Goal: Task Accomplishment & Management: Manage account settings

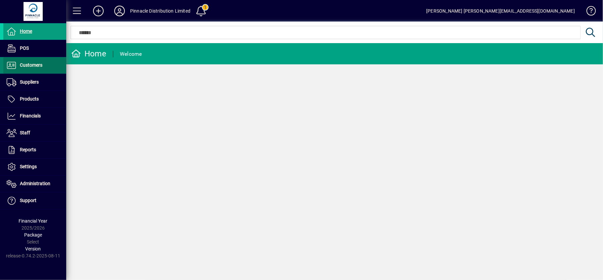
click at [33, 65] on span "Customers" at bounding box center [31, 64] width 23 height 5
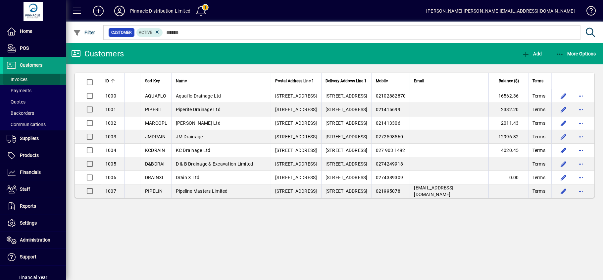
click at [22, 77] on span "Invoices" at bounding box center [17, 79] width 21 height 5
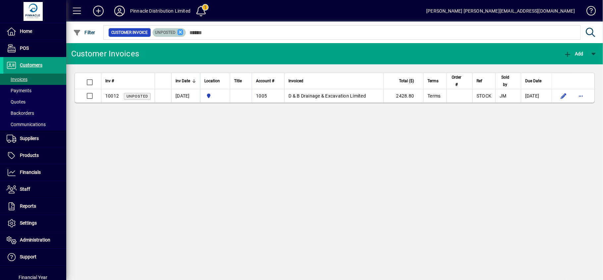
click at [181, 31] on icon at bounding box center [181, 32] width 6 height 6
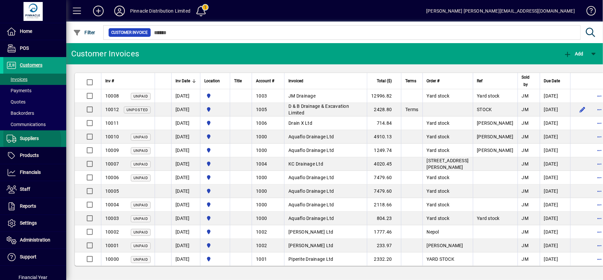
click at [26, 141] on span "Suppliers" at bounding box center [20, 138] width 35 height 8
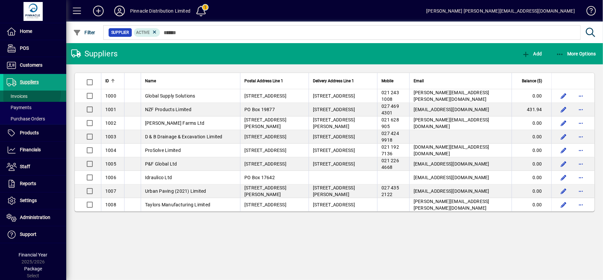
click at [26, 92] on span at bounding box center [34, 96] width 63 height 16
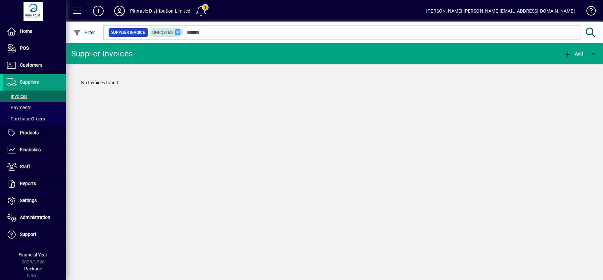
click at [177, 31] on icon at bounding box center [178, 32] width 6 height 6
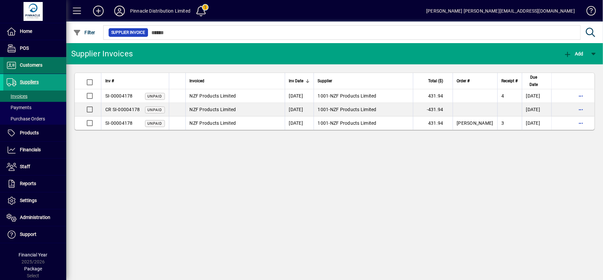
click at [37, 67] on span "Customers" at bounding box center [31, 64] width 23 height 5
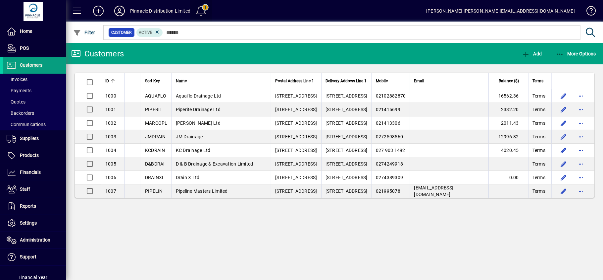
click at [199, 6] on span at bounding box center [201, 11] width 16 height 16
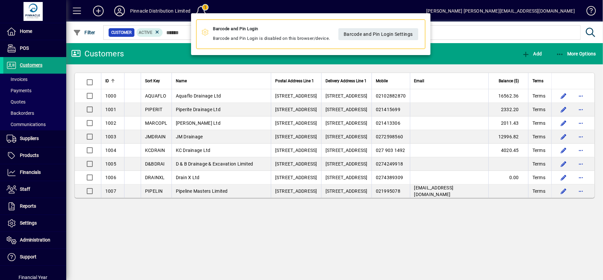
click at [32, 205] on div at bounding box center [301, 140] width 603 height 280
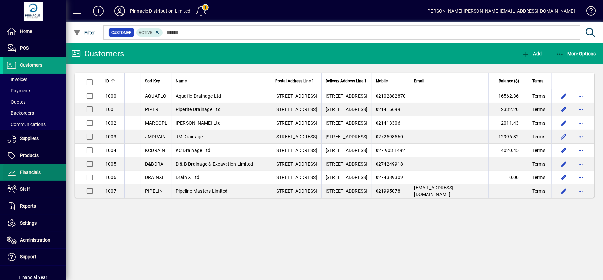
click at [28, 171] on span "Financials" at bounding box center [30, 171] width 21 height 5
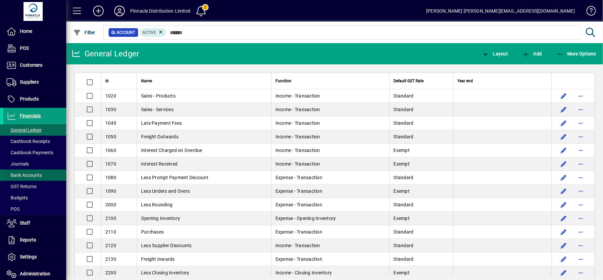
click at [29, 174] on span "Bank Accounts" at bounding box center [24, 174] width 35 height 5
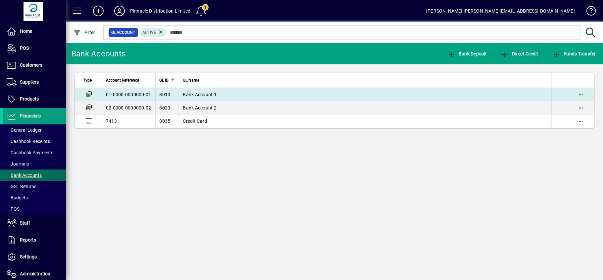
click at [197, 93] on span "Bank Account 1" at bounding box center [200, 94] width 34 height 5
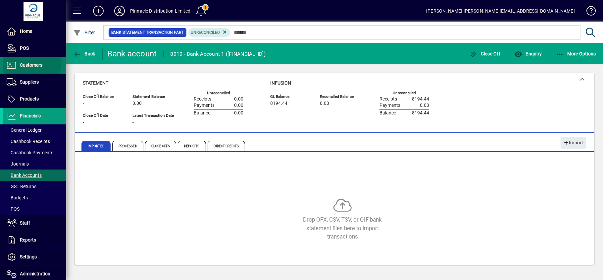
click at [30, 63] on span "Customers" at bounding box center [31, 64] width 23 height 5
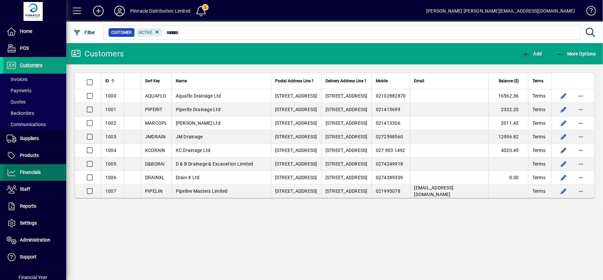
click at [37, 170] on span "Financials" at bounding box center [30, 171] width 21 height 5
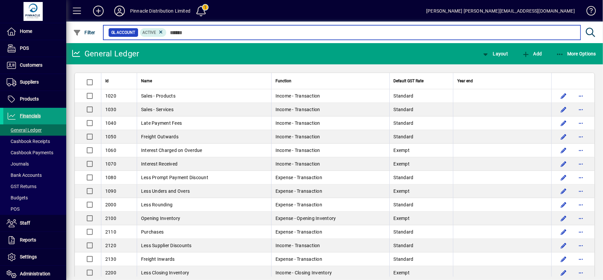
click at [184, 29] on input "text" at bounding box center [371, 32] width 409 height 9
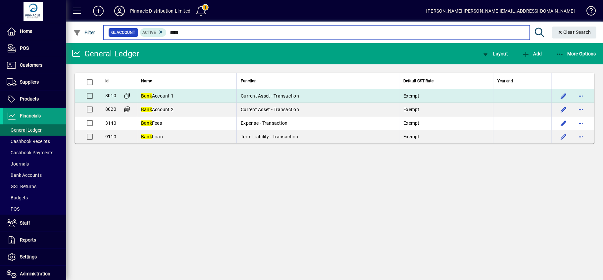
type input "****"
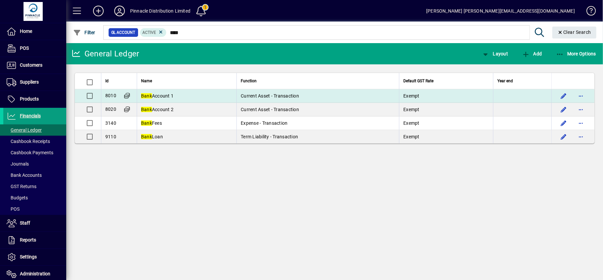
click at [208, 93] on td "Bank Account 1" at bounding box center [187, 96] width 100 height 14
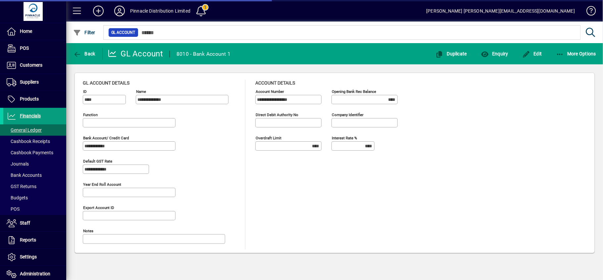
type input "**********"
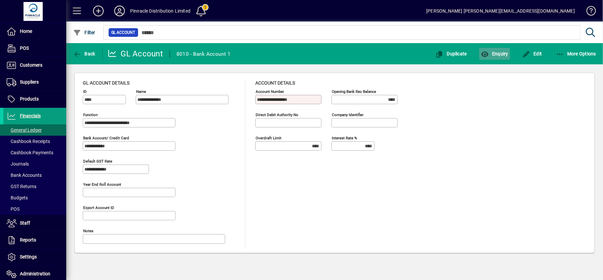
click at [499, 54] on span "Enquiry" at bounding box center [494, 53] width 27 height 5
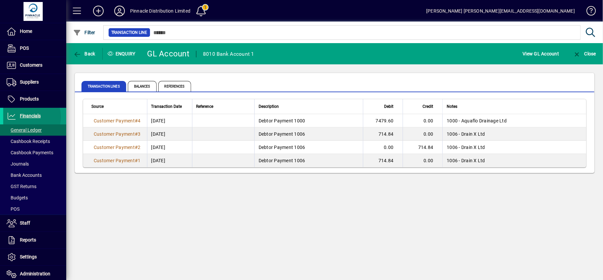
click at [28, 117] on span "Financials" at bounding box center [30, 115] width 21 height 5
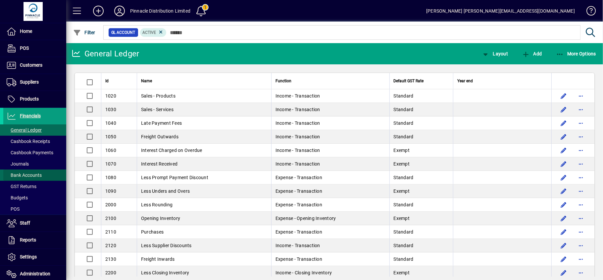
click at [37, 169] on span at bounding box center [34, 175] width 63 height 16
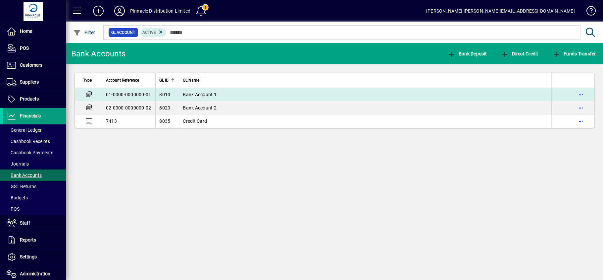
click at [208, 93] on span "Bank Account 1" at bounding box center [200, 94] width 34 height 5
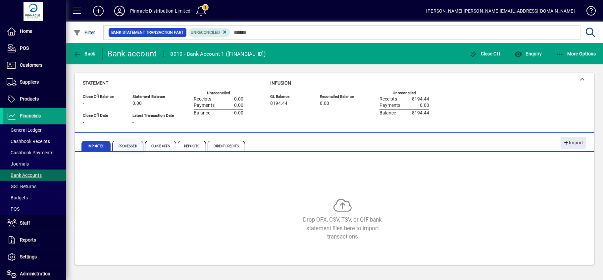
click at [128, 147] on span "Processed" at bounding box center [127, 145] width 31 height 11
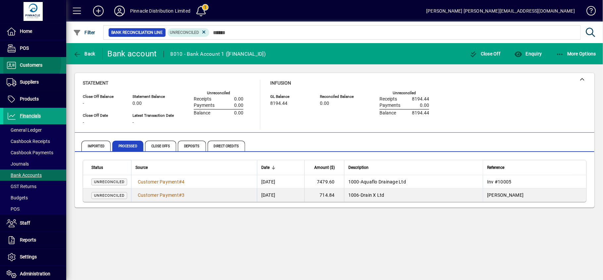
click at [26, 63] on span "Customers" at bounding box center [31, 64] width 23 height 5
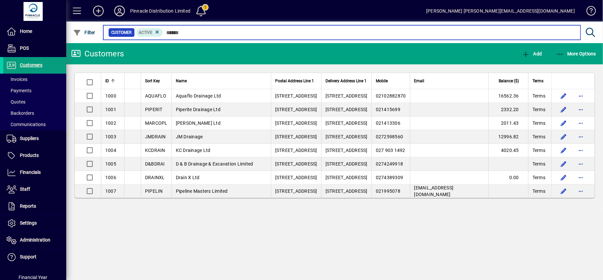
click at [174, 31] on input "text" at bounding box center [369, 32] width 412 height 9
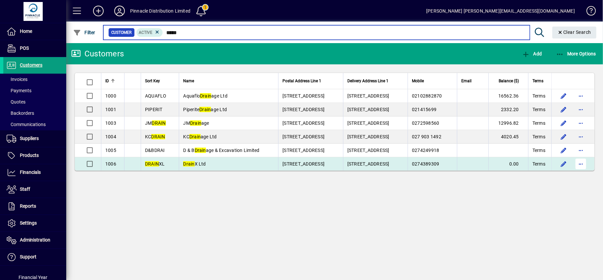
type input "*****"
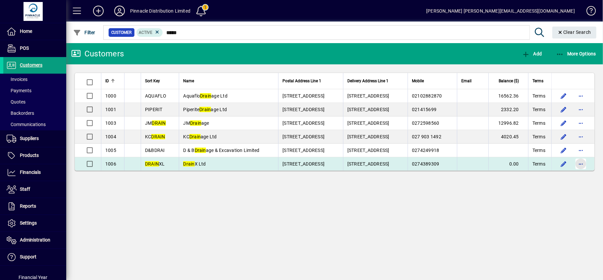
click at [582, 167] on span "button" at bounding box center [581, 164] width 16 height 16
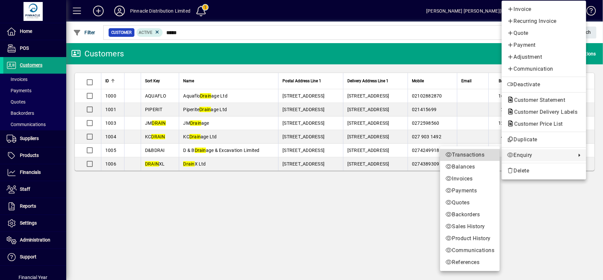
click at [481, 151] on span "Transactions" at bounding box center [469, 155] width 49 height 8
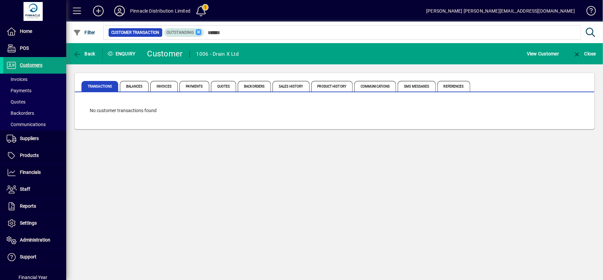
click at [197, 32] on icon at bounding box center [199, 32] width 6 height 6
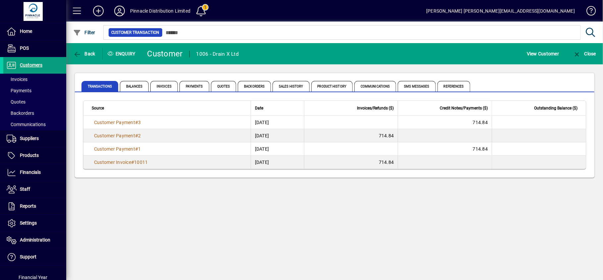
click at [72, 44] on mat-toolbar-row "Back Enquiry Customer 1006 - Drain X Ltd View Customer Close" at bounding box center [334, 53] width 537 height 21
click at [83, 54] on span "Back" at bounding box center [84, 53] width 22 height 5
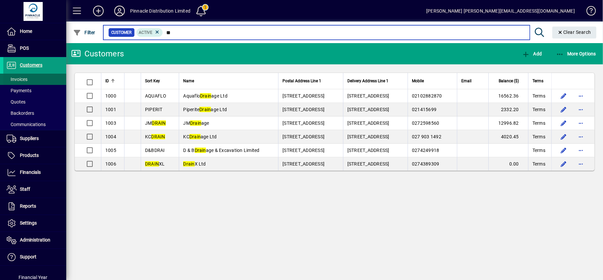
type input "*"
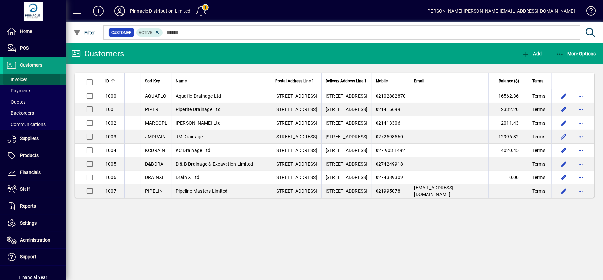
click at [19, 78] on span "Invoices" at bounding box center [17, 79] width 21 height 5
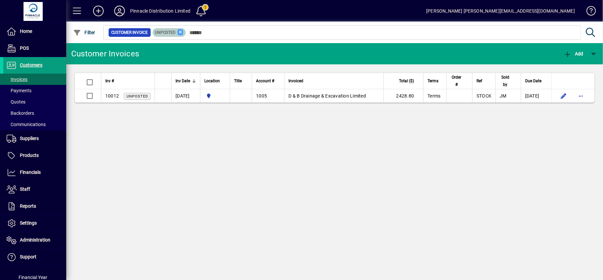
click at [181, 31] on icon at bounding box center [181, 32] width 6 height 6
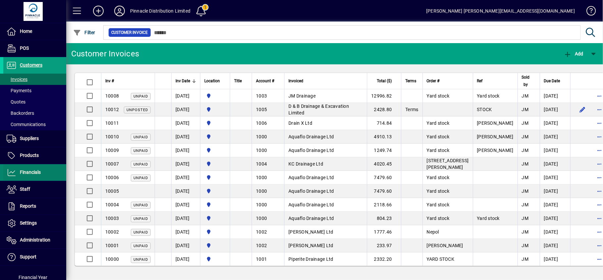
click at [38, 171] on span "Financials" at bounding box center [30, 171] width 21 height 5
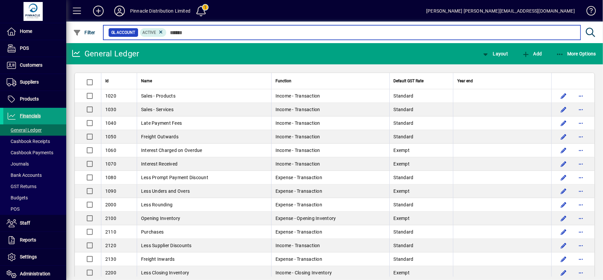
click at [195, 31] on input "text" at bounding box center [371, 32] width 409 height 9
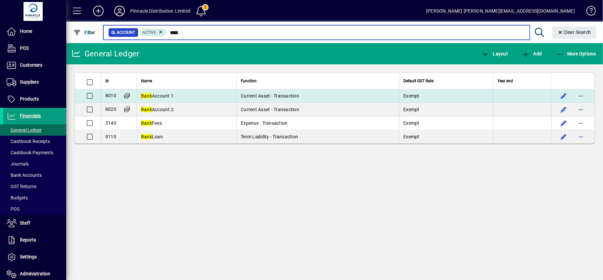
type input "****"
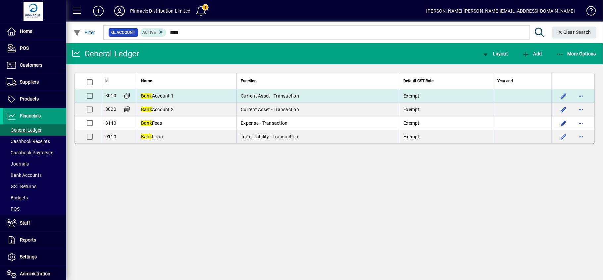
click at [270, 99] on td "Current Asset - Transaction" at bounding box center [317, 96] width 163 height 14
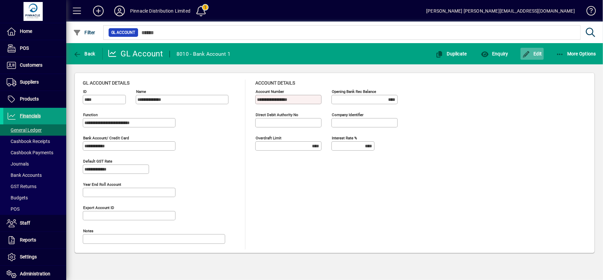
click at [539, 54] on span "Edit" at bounding box center [532, 53] width 20 height 5
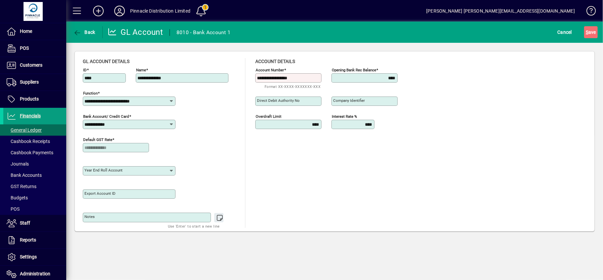
drag, startPoint x: 305, startPoint y: 77, endPoint x: 226, endPoint y: 76, distance: 79.5
click at [226, 76] on div "**********" at bounding box center [335, 143] width 504 height 170
type input "**********"
click at [588, 29] on span "S" at bounding box center [587, 31] width 3 height 5
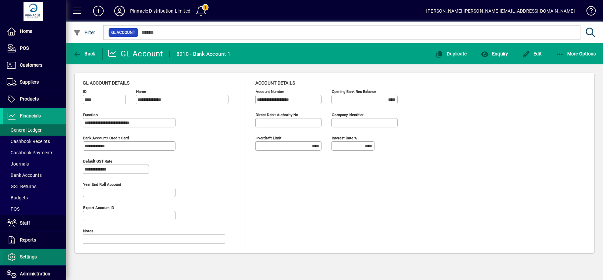
click at [28, 255] on span "Settings" at bounding box center [28, 256] width 17 height 5
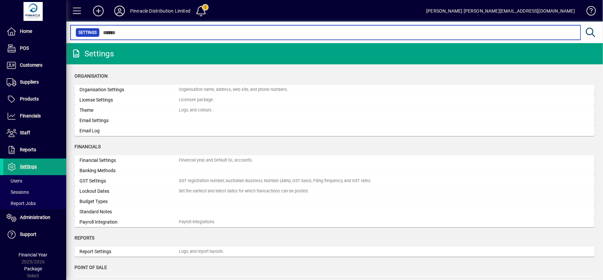
type input "*"
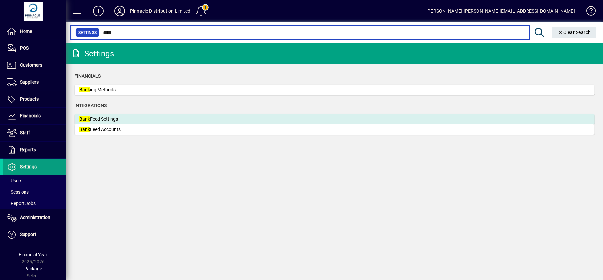
type input "****"
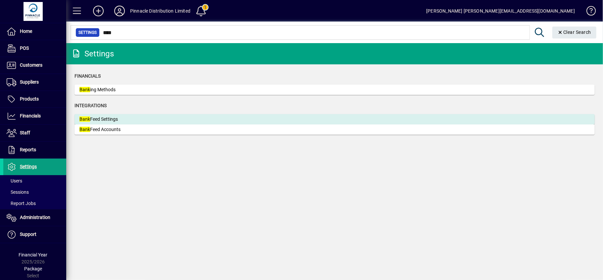
click at [122, 119] on div "Bank Feed Settings" at bounding box center [128, 119] width 99 height 7
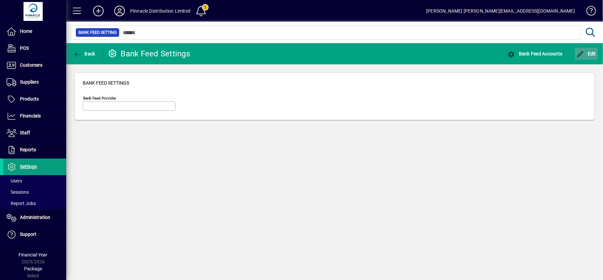
click at [591, 57] on span "button" at bounding box center [586, 54] width 23 height 16
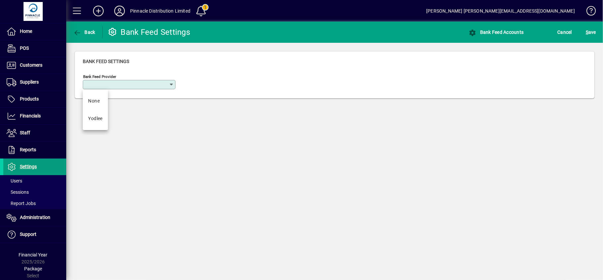
click at [167, 86] on input "Bank Feed Provider" at bounding box center [126, 84] width 84 height 5
click at [98, 118] on div "Yodlee" at bounding box center [95, 118] width 15 height 7
type input "******"
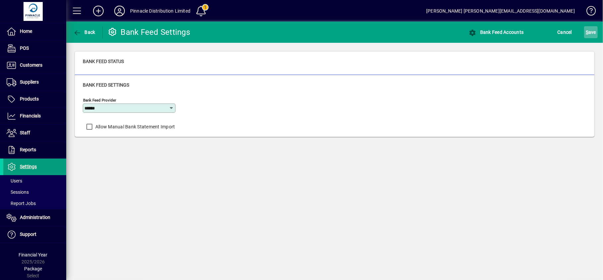
click at [593, 31] on span "S ave" at bounding box center [591, 32] width 10 height 11
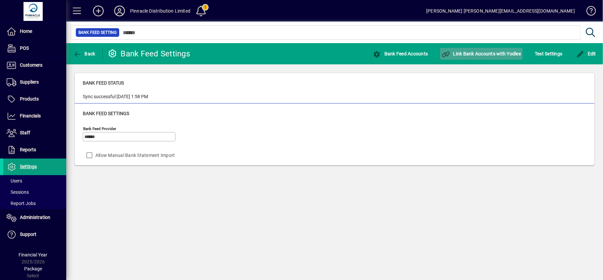
click at [469, 51] on span "Link Bank Accounts with Yodlee" at bounding box center [481, 53] width 79 height 5
